Goal: Information Seeking & Learning: Learn about a topic

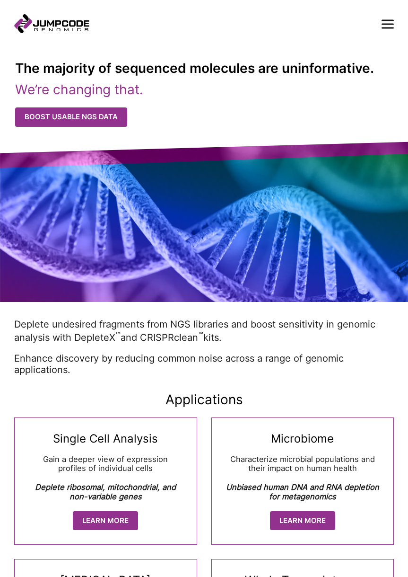
click at [105, 520] on link "Learn More" at bounding box center [105, 520] width 65 height 19
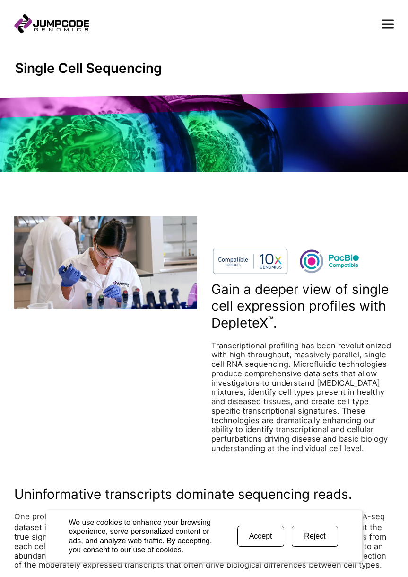
click at [52, 23] on link "Jumpcode Genomics" at bounding box center [51, 23] width 75 height 19
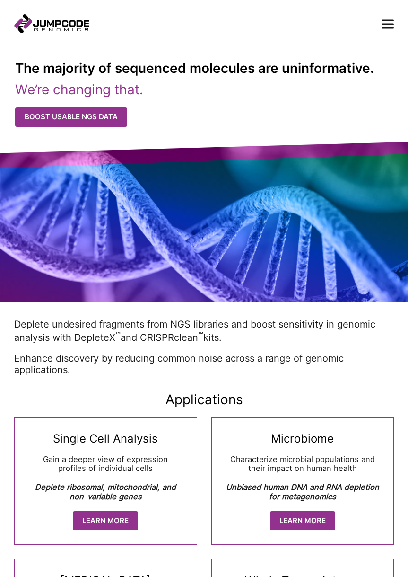
click at [302, 520] on link "Learn More" at bounding box center [302, 520] width 65 height 19
